Goal: Check status: Check status

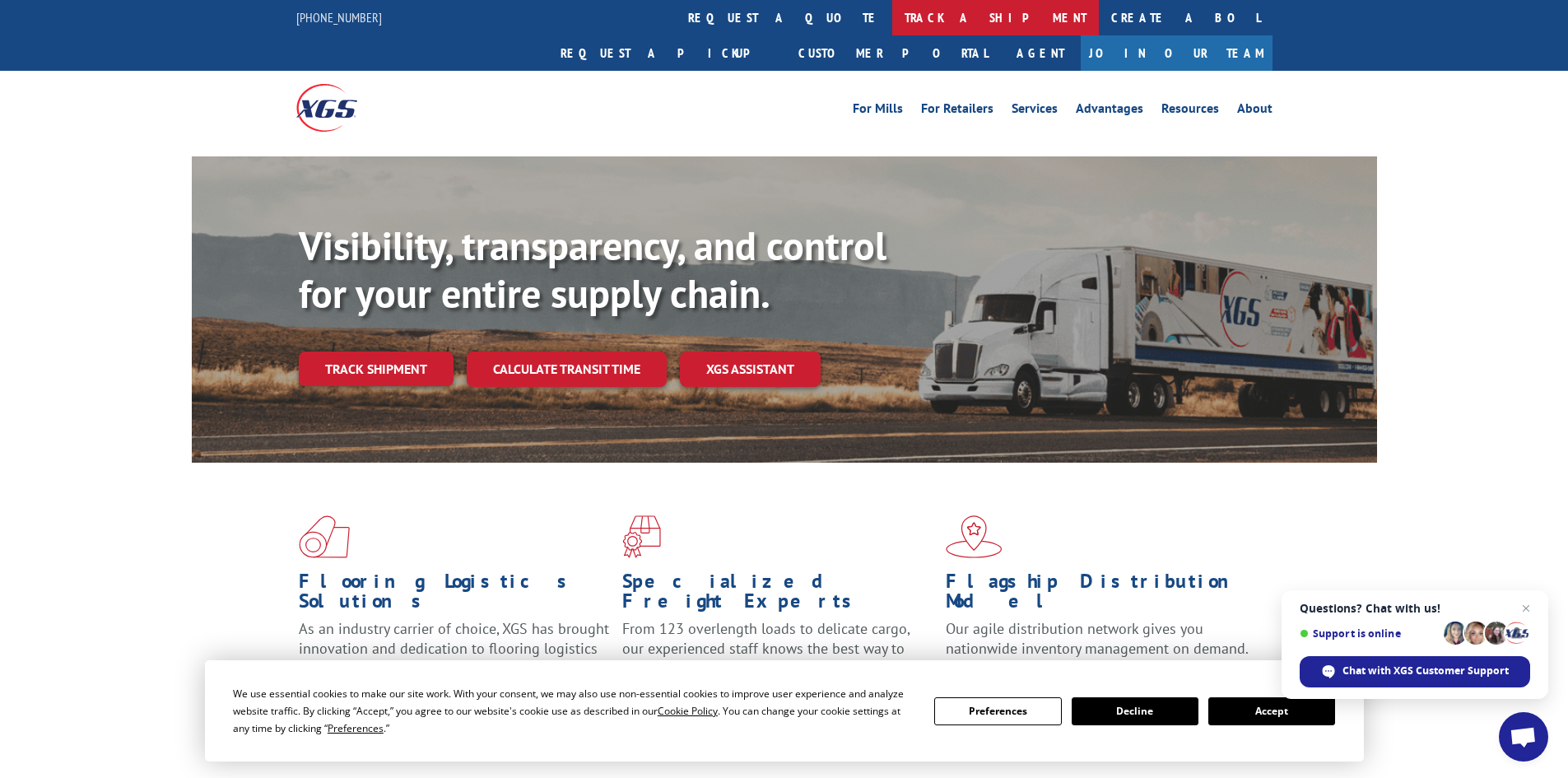
click at [892, 6] on link "track a shipment" at bounding box center [995, 17] width 207 height 35
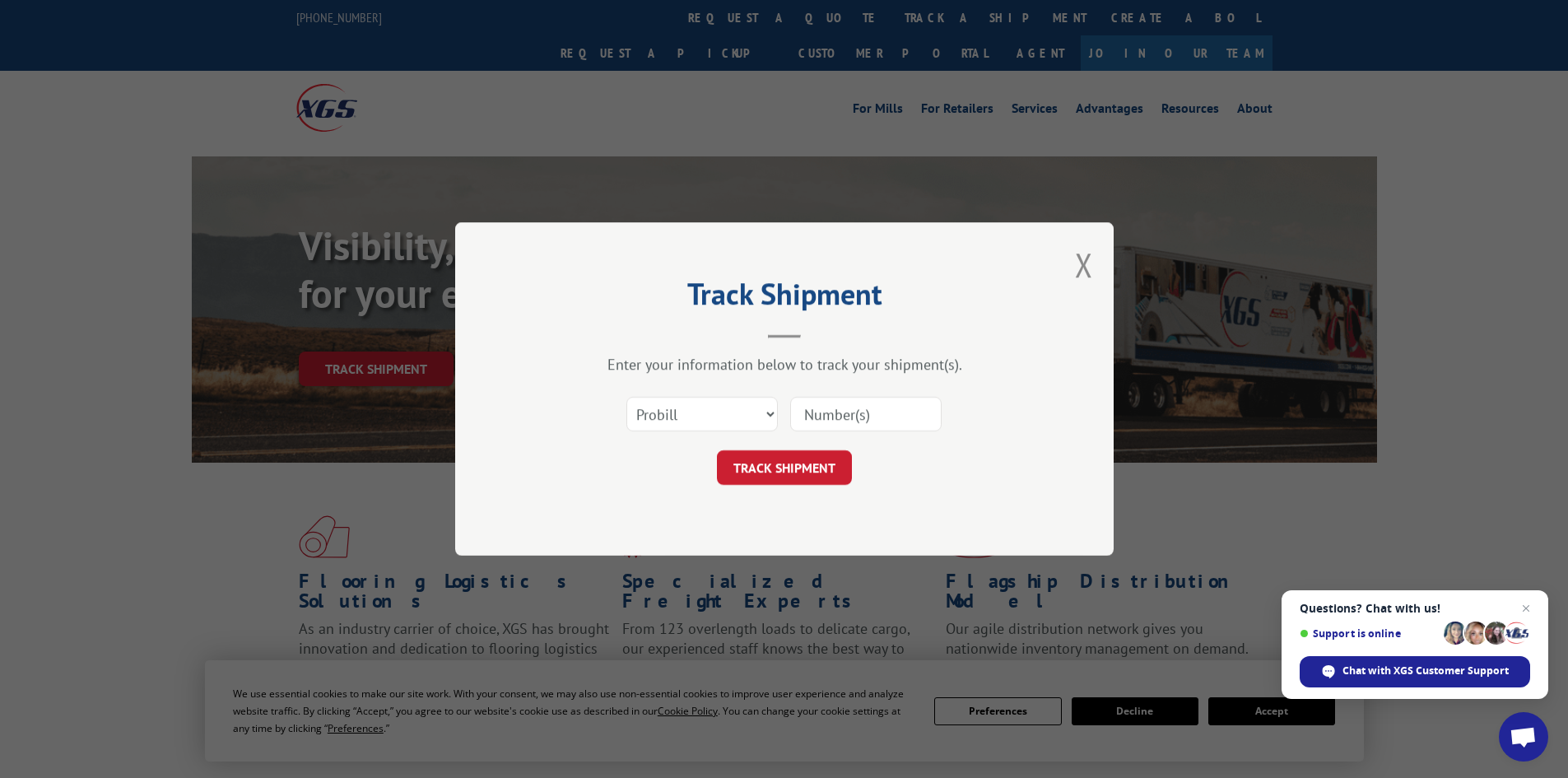
click at [857, 413] on input at bounding box center [866, 414] width 151 height 35
paste input "16929646"
type input "16929646"
click at [775, 450] on button "TRACK SHIPMENT" at bounding box center [784, 467] width 135 height 35
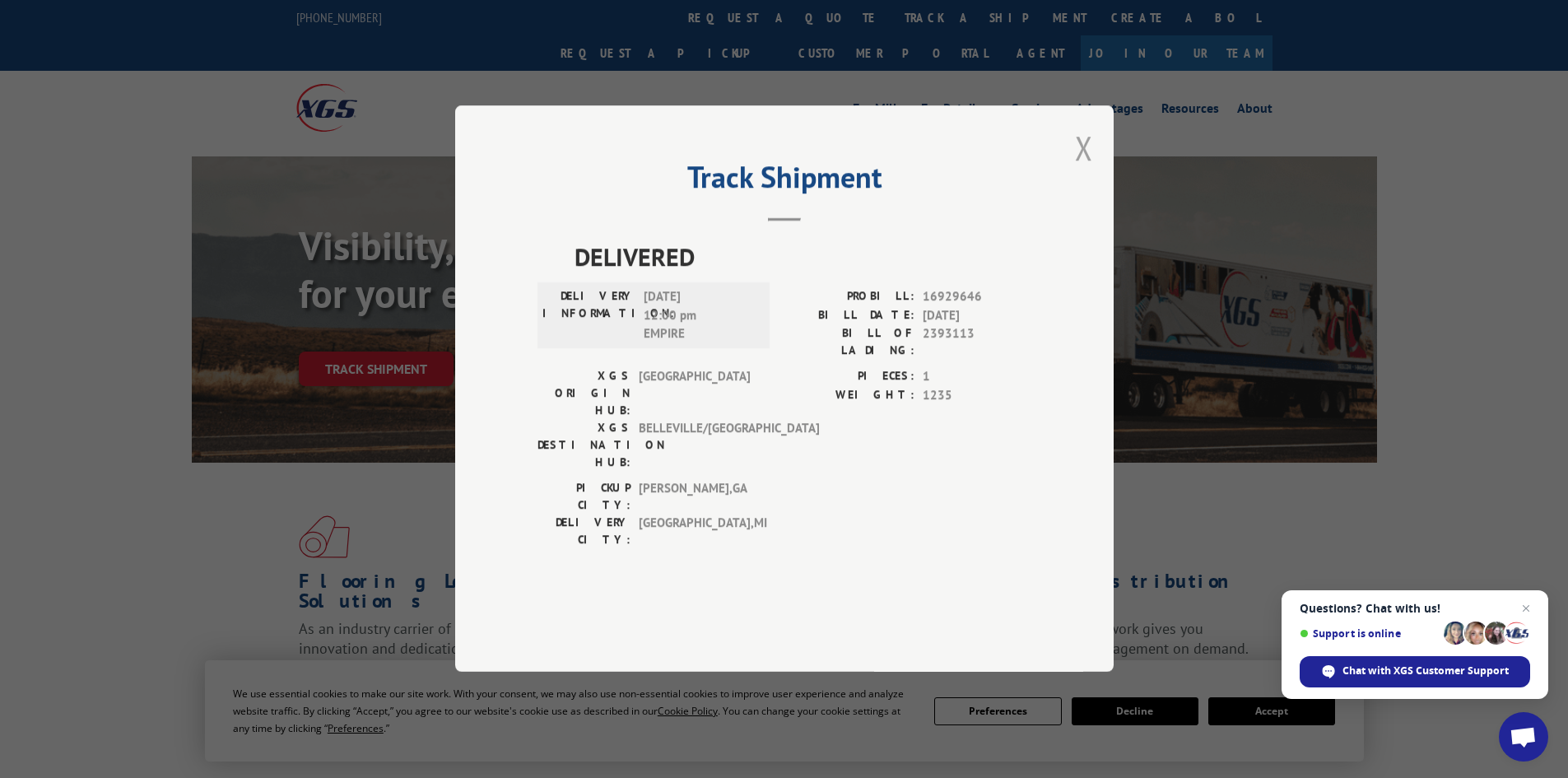
click at [1080, 169] on button "Close modal" at bounding box center [1083, 147] width 18 height 43
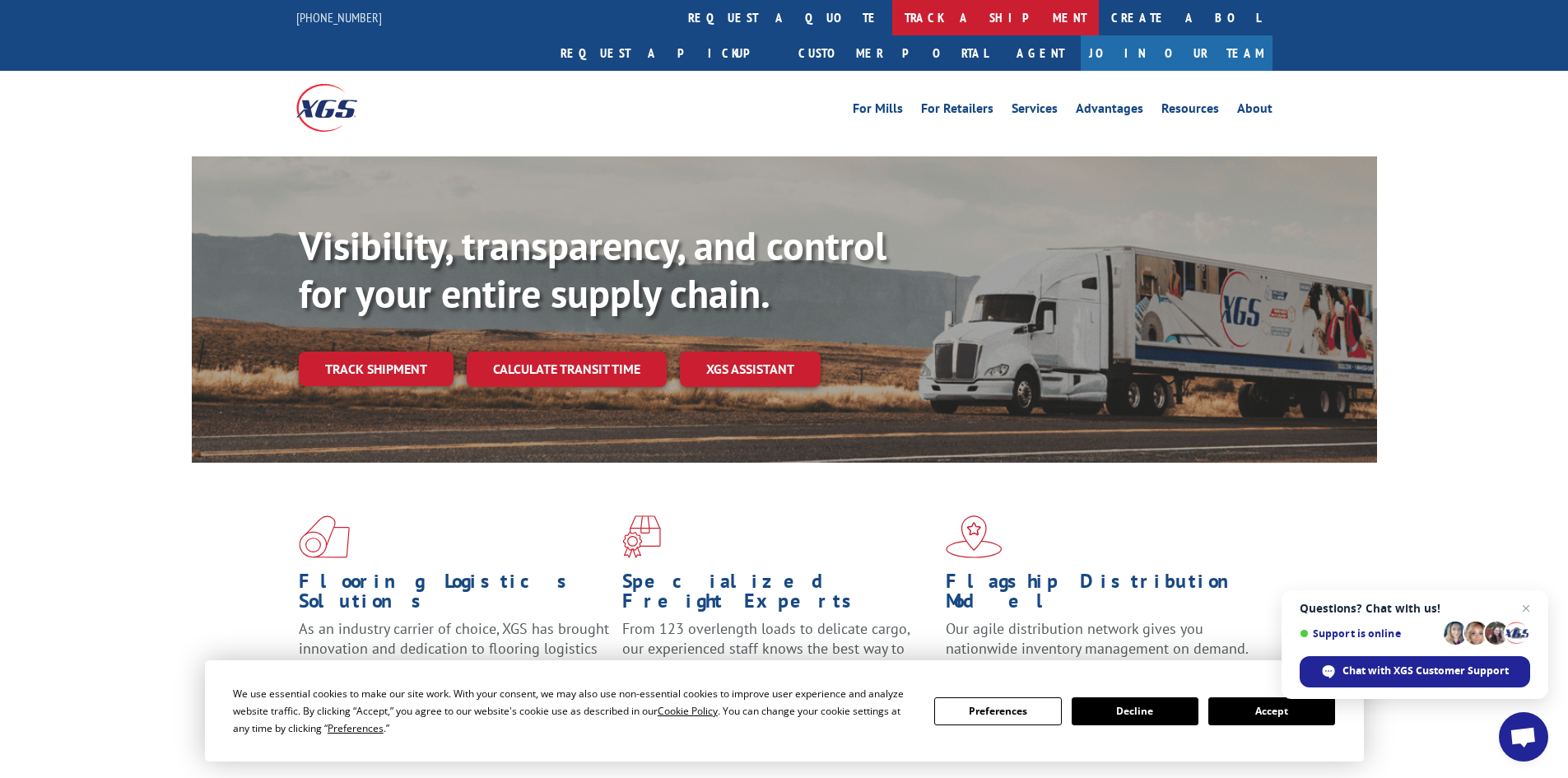
click at [892, 10] on link "track a shipment" at bounding box center [995, 17] width 207 height 35
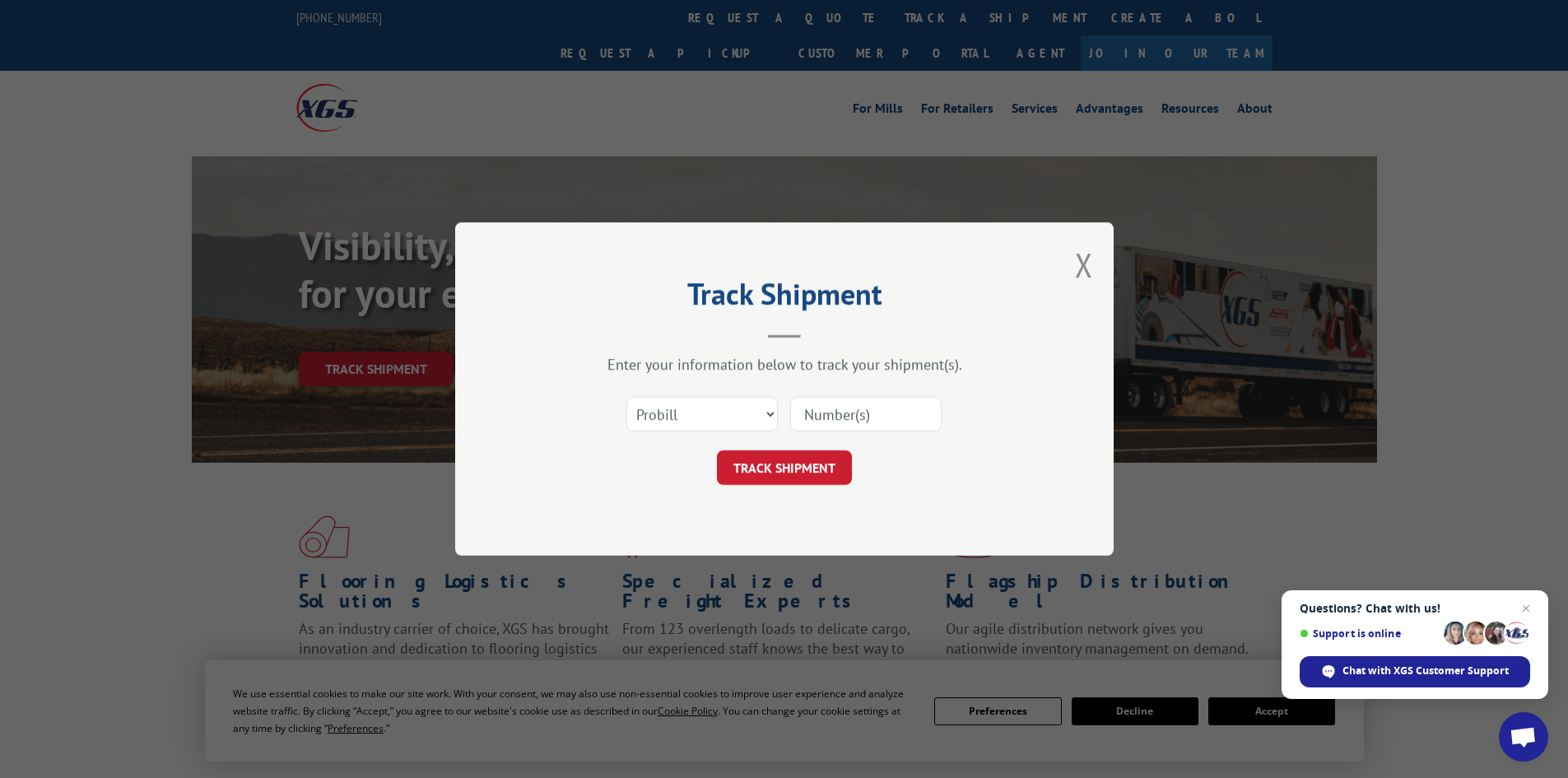
paste input "041334231"
type input "041334231"
click at [799, 446] on form "Select category... Probill BOL PO 041334231 TRACK SHIPMENT" at bounding box center [784, 436] width 493 height 98
click at [799, 459] on button "TRACK SHIPMENT" at bounding box center [784, 467] width 135 height 35
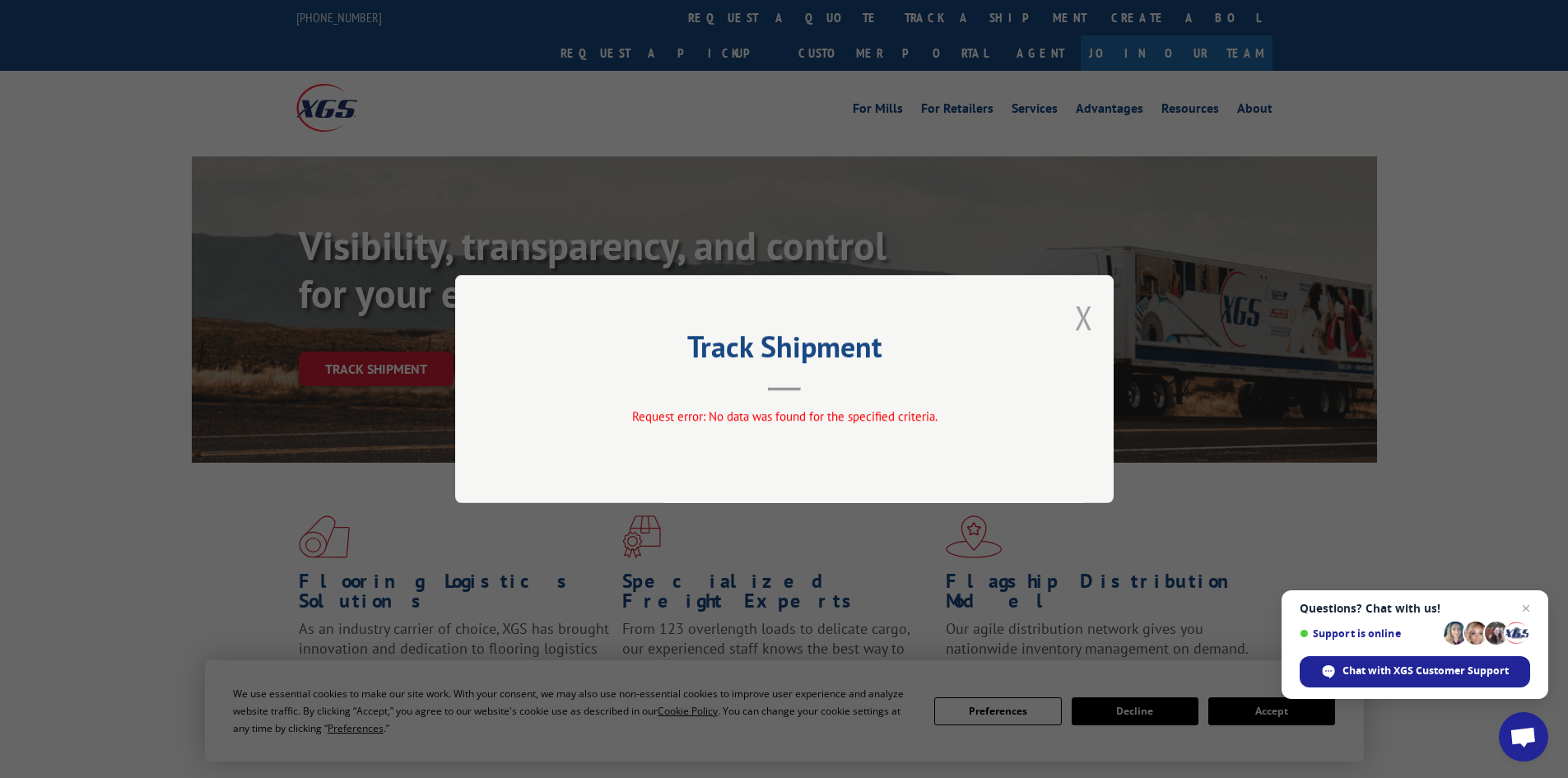
click at [1084, 319] on button "Close modal" at bounding box center [1083, 318] width 18 height 43
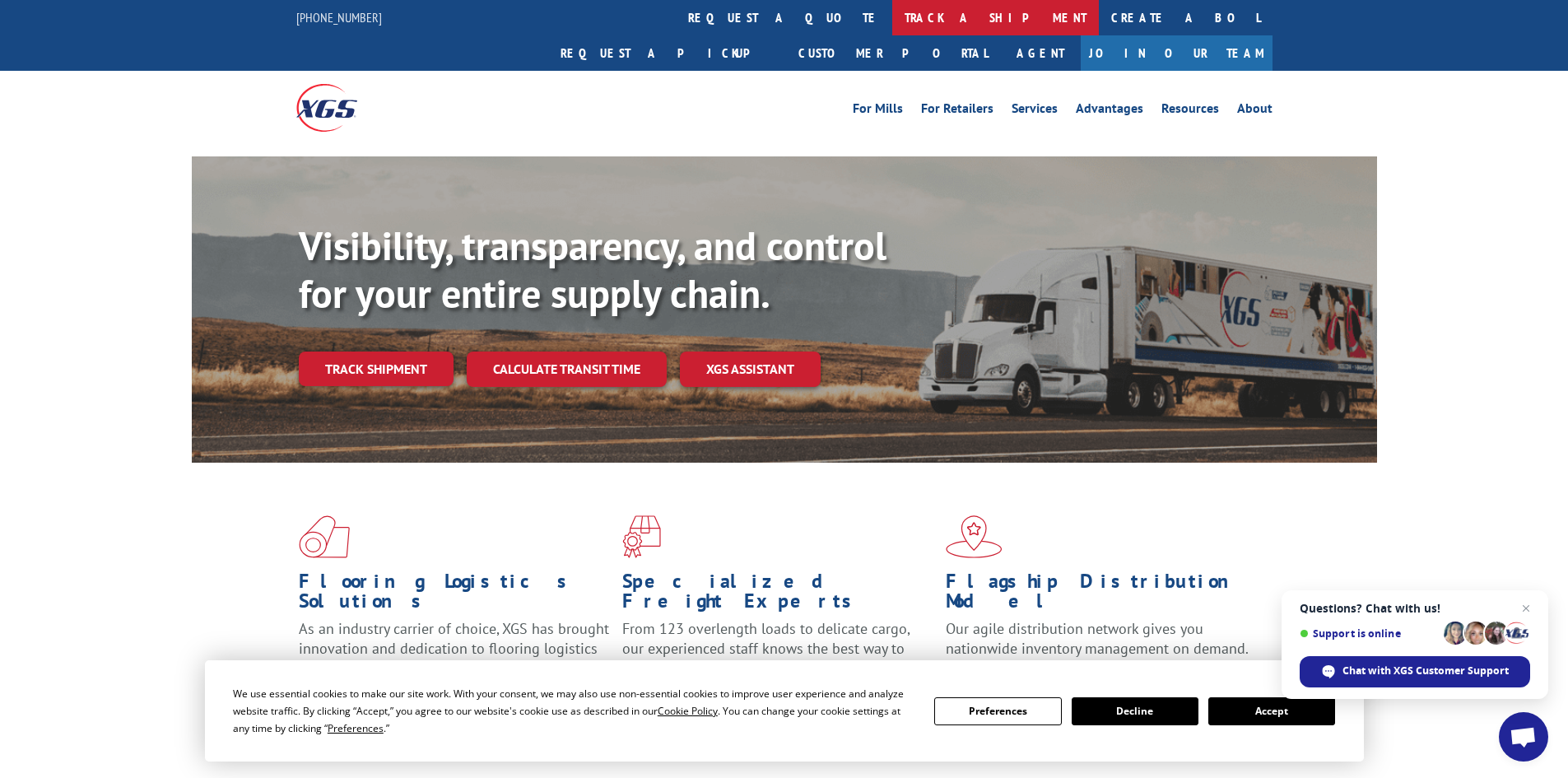
click at [892, 8] on link "track a shipment" at bounding box center [995, 17] width 207 height 35
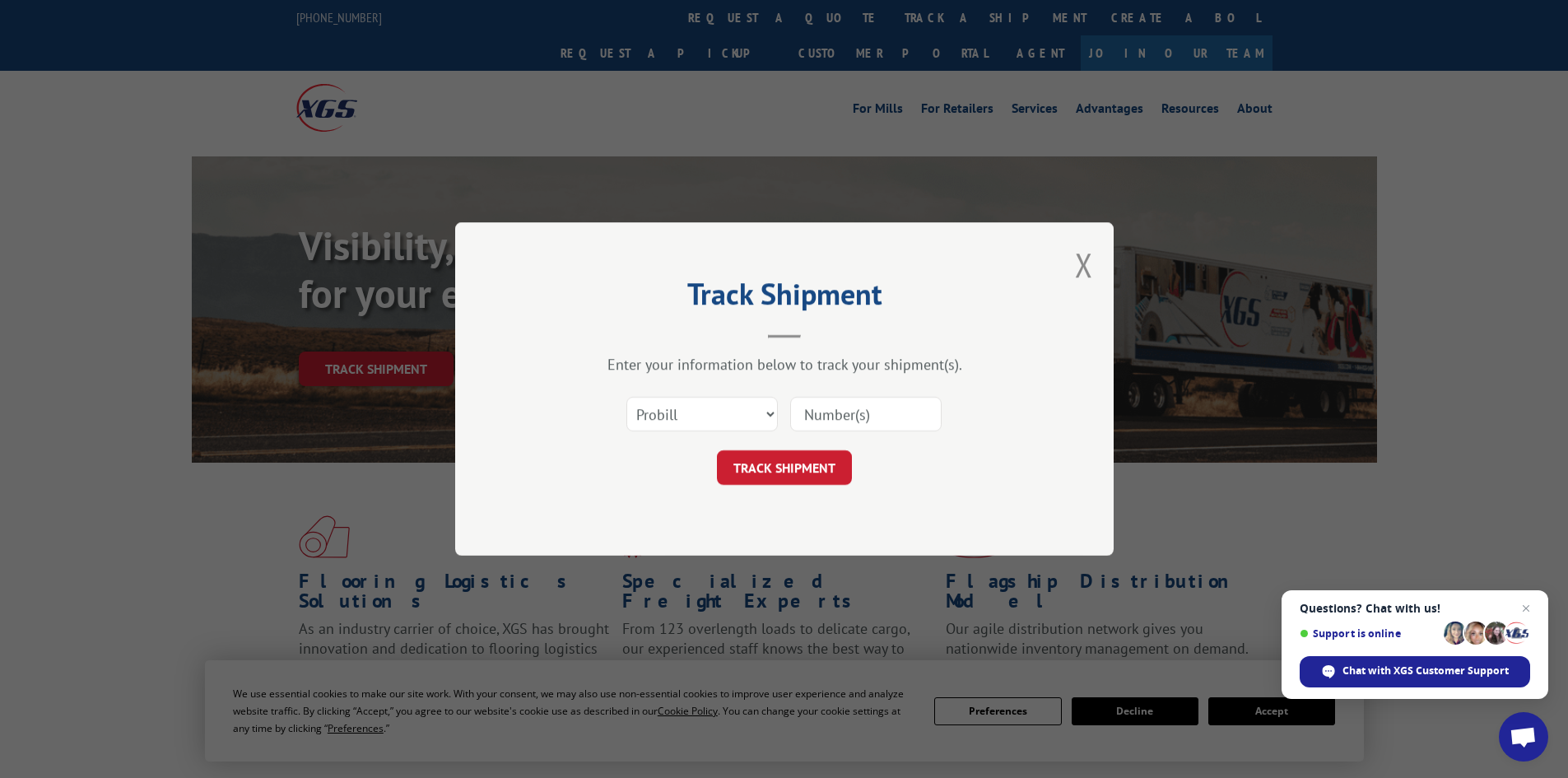
click at [825, 421] on input at bounding box center [866, 414] width 151 height 35
paste input "041334231"
type input "041334231"
click at [829, 468] on button "TRACK SHIPMENT" at bounding box center [784, 467] width 135 height 35
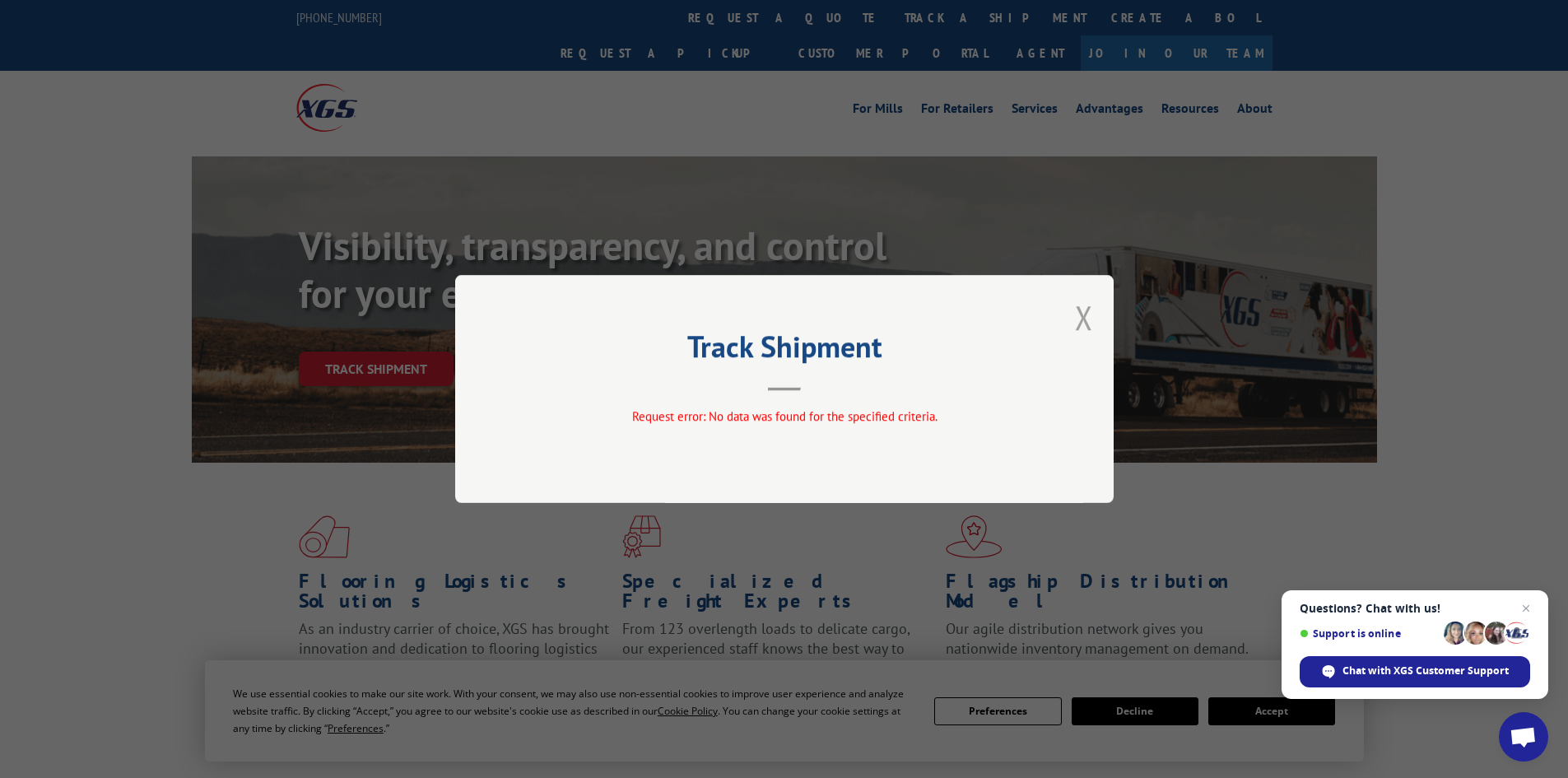
click at [1084, 312] on button "Close modal" at bounding box center [1083, 318] width 18 height 43
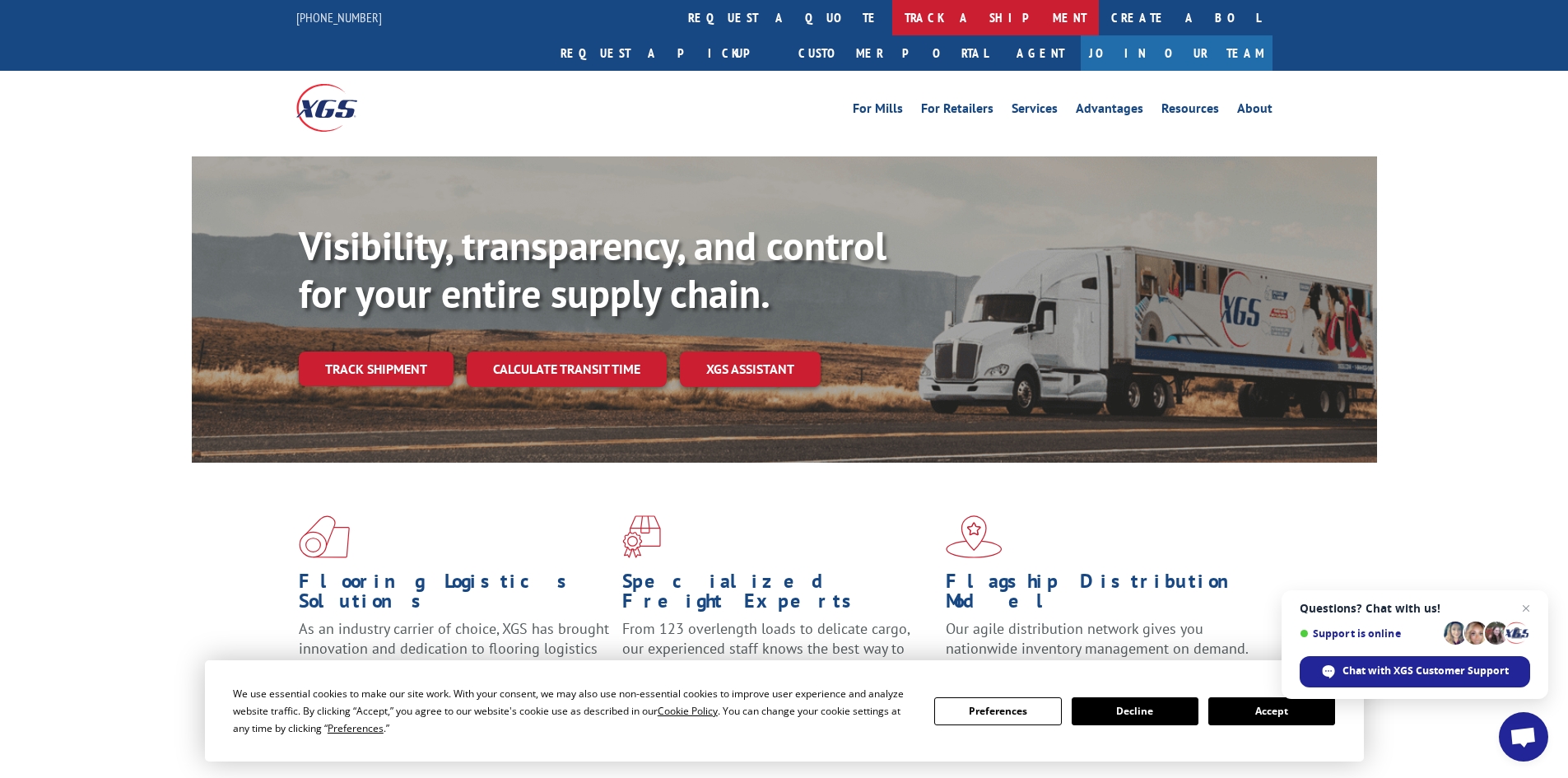
click at [892, 16] on link "track a shipment" at bounding box center [995, 17] width 207 height 35
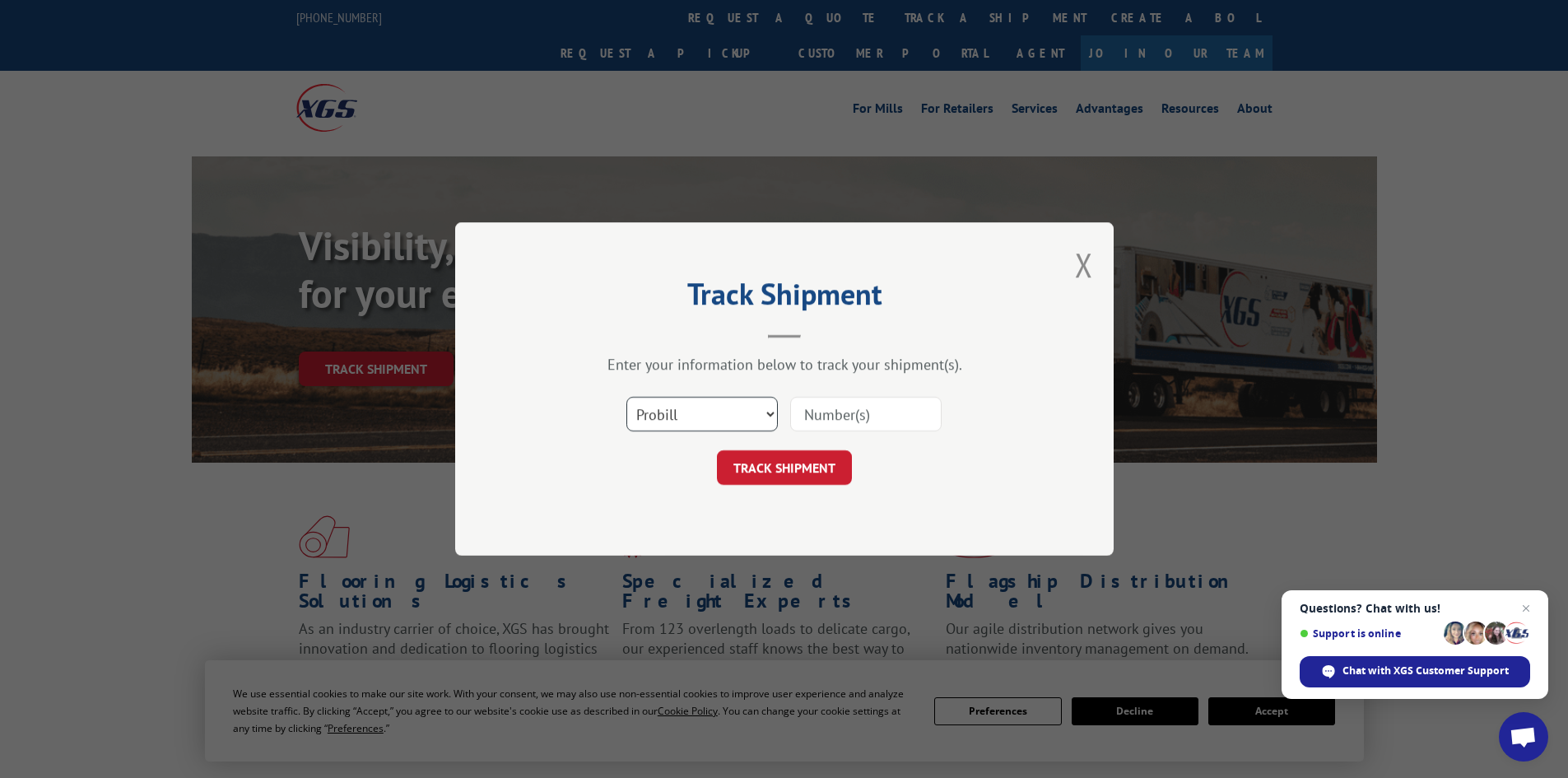
click at [689, 418] on select "Select category... Probill BOL PO" at bounding box center [702, 414] width 151 height 35
select select "bol"
click at [627, 397] on select "Select category... Probill BOL PO" at bounding box center [702, 414] width 151 height 35
click at [811, 410] on input at bounding box center [866, 414] width 151 height 35
paste input "041334231"
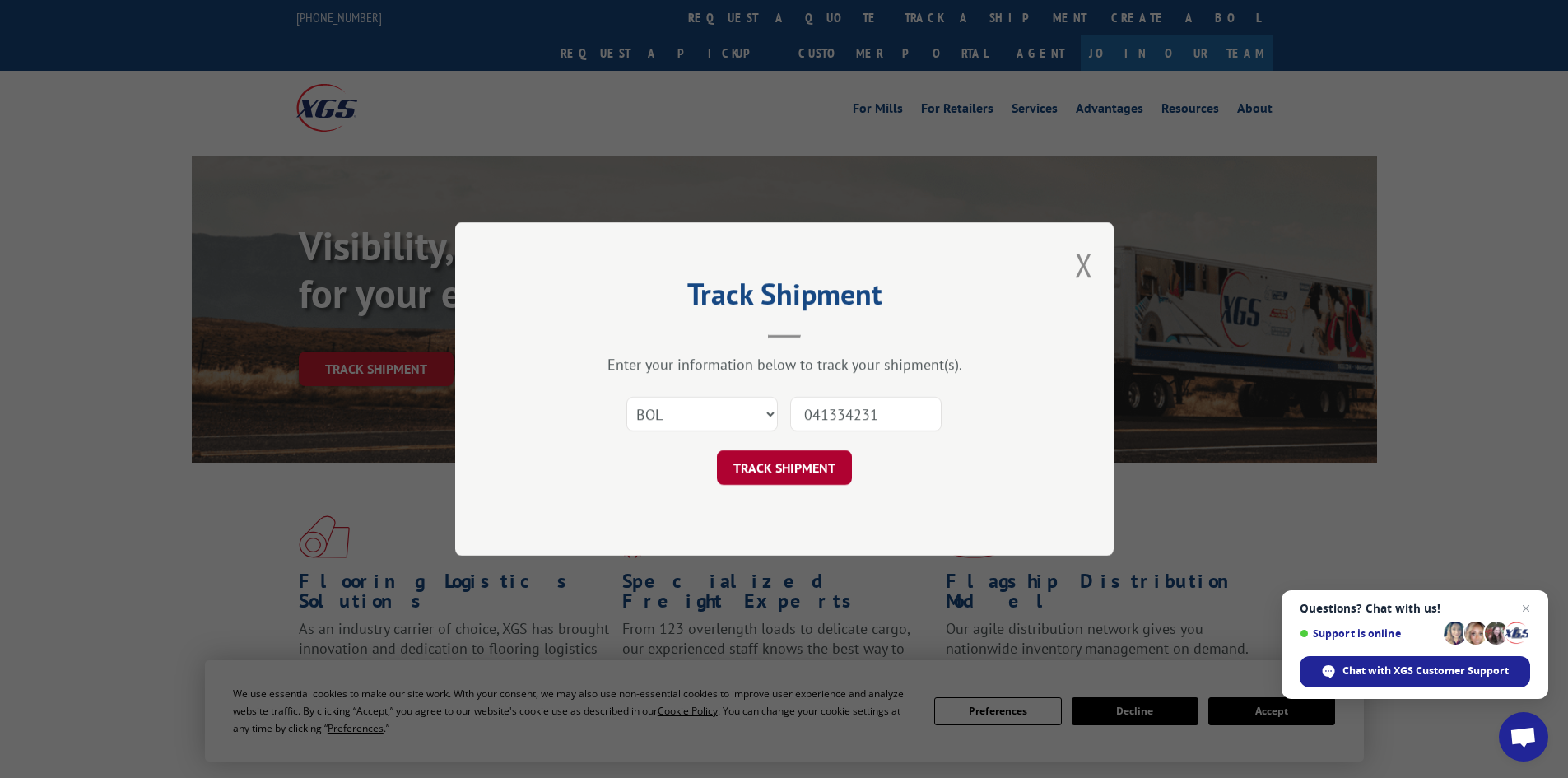
type input "041334231"
click at [797, 474] on button "TRACK SHIPMENT" at bounding box center [784, 467] width 135 height 35
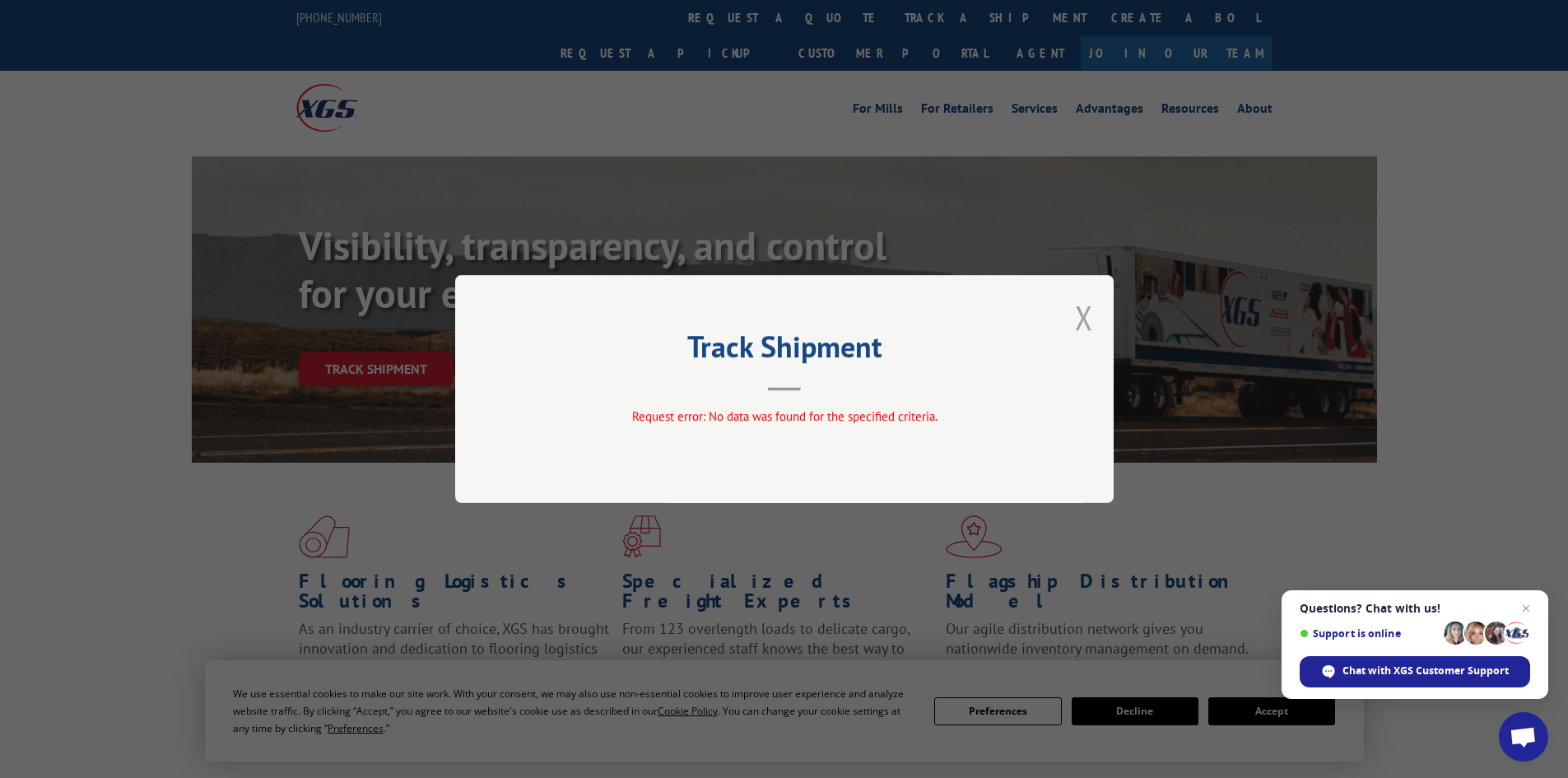
click at [1084, 313] on button "Close modal" at bounding box center [1083, 318] width 18 height 43
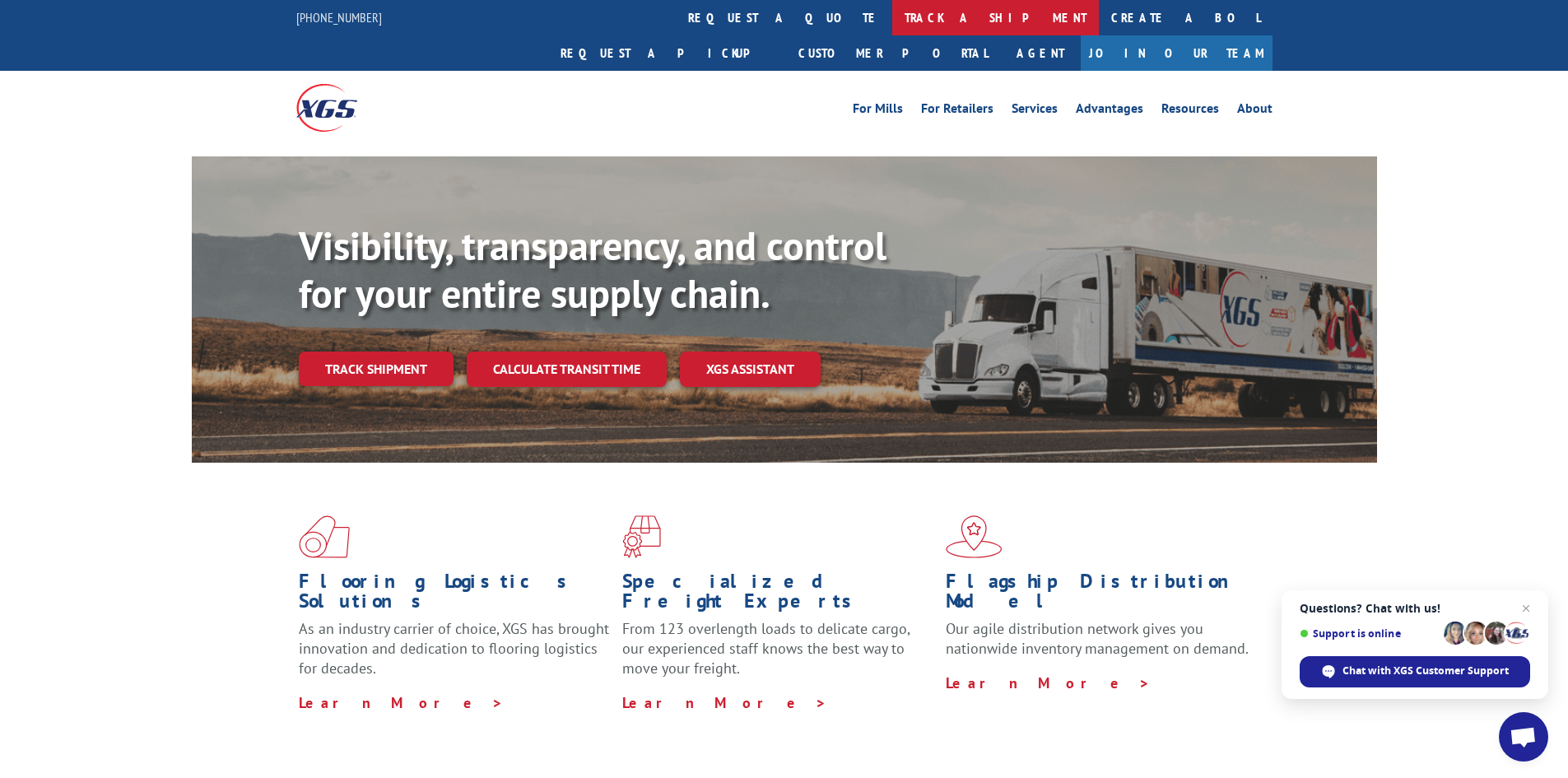
click at [892, 13] on link "track a shipment" at bounding box center [995, 17] width 207 height 35
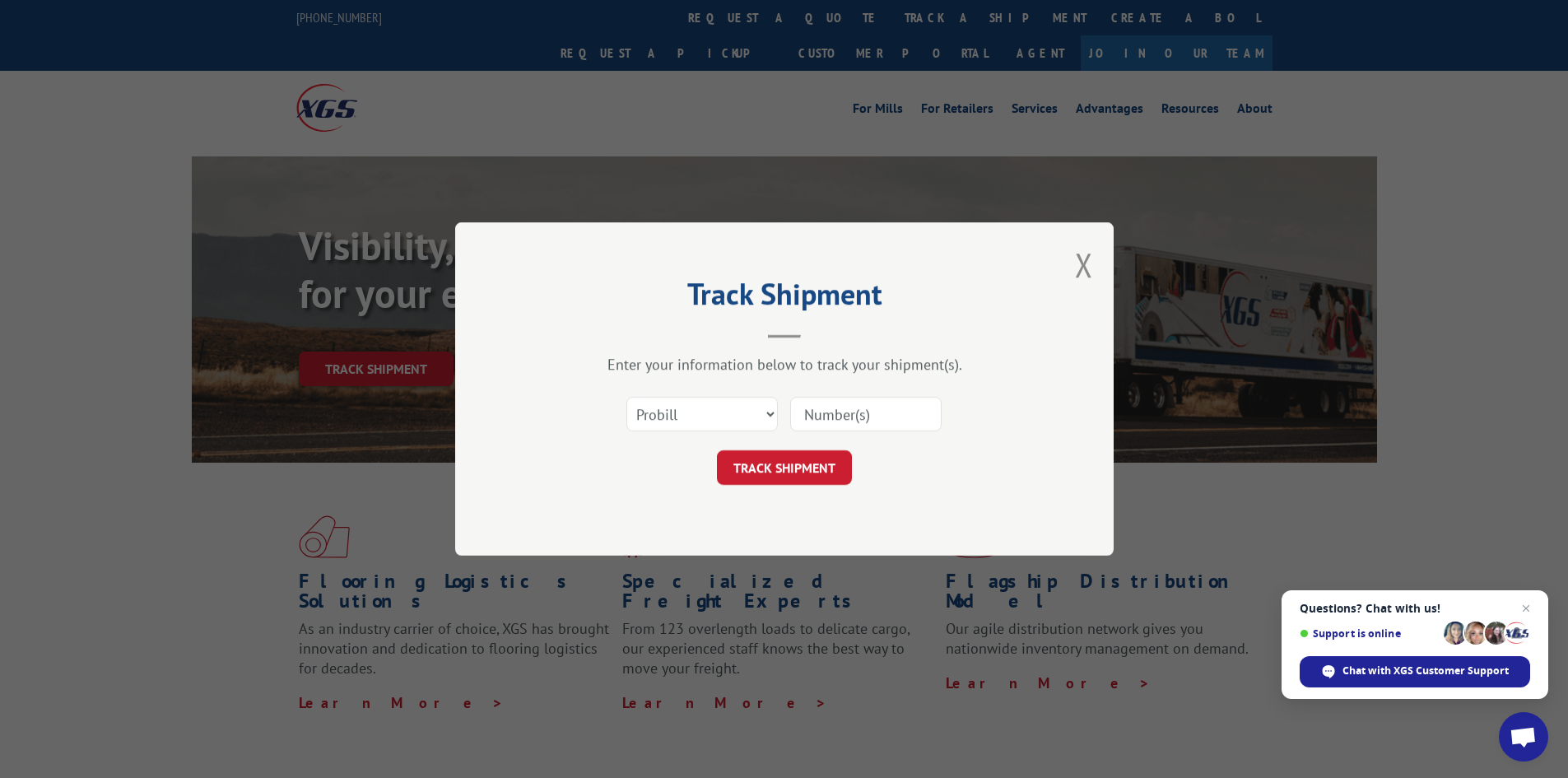
click at [836, 409] on input at bounding box center [866, 414] width 151 height 35
paste input "041334231"
type input "041334231"
click at [799, 463] on button "TRACK SHIPMENT" at bounding box center [784, 467] width 135 height 35
